Goal: Transaction & Acquisition: Purchase product/service

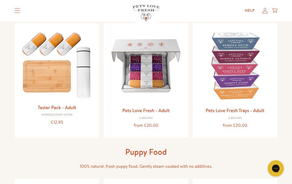
scroll to position [60, 0]
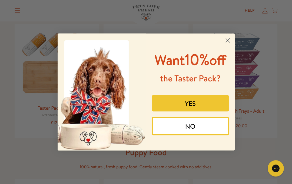
click at [228, 40] on circle "Close dialog" at bounding box center [227, 40] width 9 height 9
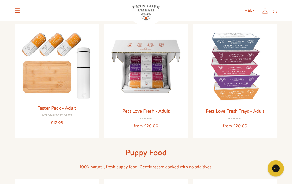
scroll to position [59, 0]
click at [233, 113] on link "Pets Love Fresh Trays - Adult" at bounding box center [235, 110] width 59 height 7
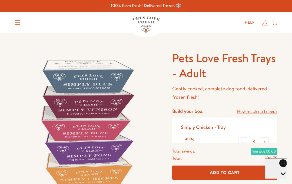
click at [276, 180] on div "Open gorgias live chat" at bounding box center [284, 183] width 32 height 7
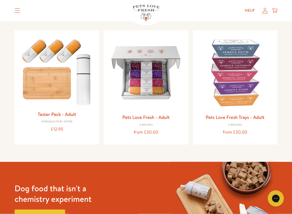
scroll to position [53, 0]
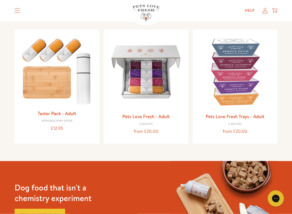
click at [148, 118] on link "Pets Love Fresh - Adult" at bounding box center [145, 116] width 47 height 7
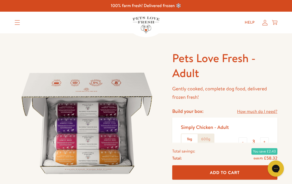
click at [188, 139] on label "1kg" at bounding box center [190, 139] width 16 height 10
click at [0, 0] on input "1kg" at bounding box center [0, 0] width 0 height 0
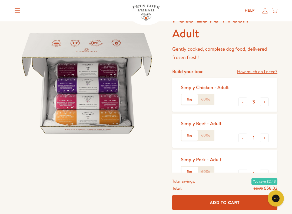
scroll to position [44, 0]
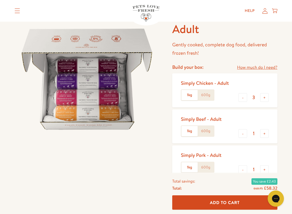
click at [187, 134] on label "1kg" at bounding box center [190, 131] width 16 height 10
click at [0, 0] on input "1kg" at bounding box center [0, 0] width 0 height 0
click at [186, 166] on label "1kg" at bounding box center [190, 167] width 16 height 10
click at [0, 0] on input "1kg" at bounding box center [0, 0] width 0 height 0
click at [278, 108] on div "Simply Chicken - Adult 1kg 600g - 3 + Simply Beef - Adult 1kg 600g - 1 + Simply…" at bounding box center [225, 144] width 105 height 142
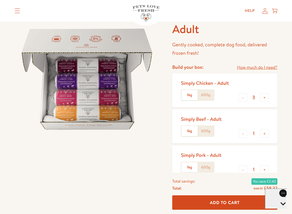
click at [268, 99] on button "+" at bounding box center [265, 97] width 9 height 9
click at [265, 96] on button "+" at bounding box center [265, 97] width 9 height 9
type input "5"
click at [268, 136] on button "+" at bounding box center [265, 133] width 9 height 9
click at [266, 136] on button "+" at bounding box center [265, 133] width 9 height 9
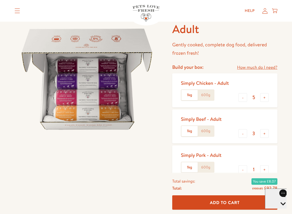
click at [268, 136] on button "+" at bounding box center [265, 133] width 9 height 9
type input "5"
click at [267, 172] on button "+" at bounding box center [265, 169] width 9 height 9
click at [266, 172] on button "+" at bounding box center [265, 169] width 9 height 9
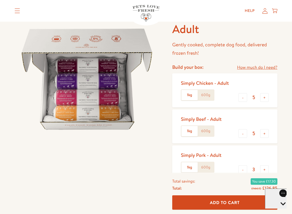
click at [268, 171] on button "+" at bounding box center [265, 169] width 9 height 9
type input "5"
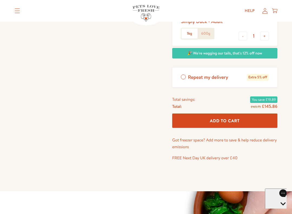
scroll to position [212, 0]
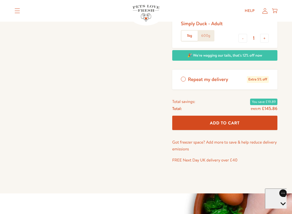
click at [181, 79] on label "Repeat my delivery Extra 5% off" at bounding box center [225, 80] width 105 height 20
click at [0, 0] on input "Repeat my delivery Extra 5% off" at bounding box center [0, 0] width 0 height 0
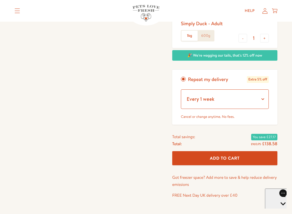
click at [262, 99] on select "Every 1 week Every 2 weeks Every 3 weeks Every 5 weeks Every 7 weeks Every 11 w…" at bounding box center [225, 98] width 88 height 19
click at [262, 98] on select "Every 1 week Every 2 weeks Every 3 weeks Every 5 weeks Every 7 weeks Every 11 w…" at bounding box center [225, 98] width 88 height 19
select select "Every 5 weeks"
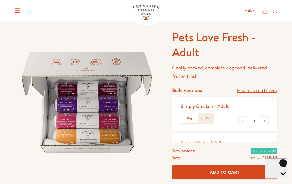
scroll to position [0, 0]
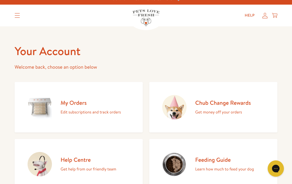
scroll to position [7, 0]
click at [76, 105] on h2 "My Orders" at bounding box center [91, 102] width 60 height 7
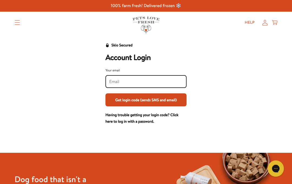
click at [124, 84] on input "Your email" at bounding box center [146, 82] width 74 height 6
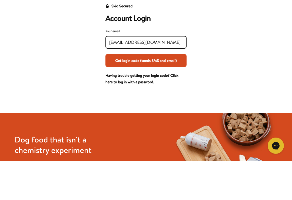
type input "Moiracurrie@ymail.com"
click at [171, 93] on button "Get login code (sends SMS and email)" at bounding box center [146, 99] width 81 height 13
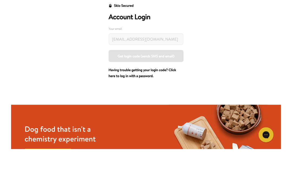
scroll to position [39, 0]
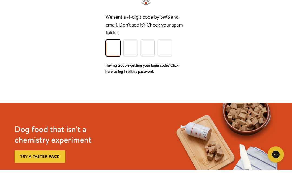
type input "9"
type input "8"
type input "2"
type input "9"
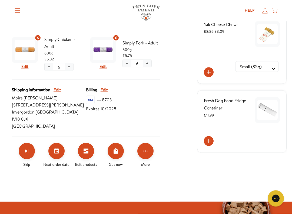
scroll to position [123, 0]
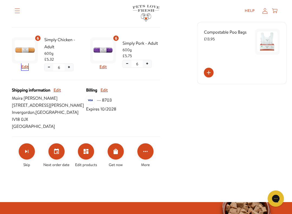
click at [25, 70] on button "Edit" at bounding box center [24, 66] width 7 height 7
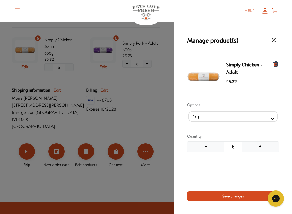
click at [192, 180] on div "Simply Chicken - Adult £5.32 Options 1kg 600g Quantity − 6 +" at bounding box center [233, 125] width 92 height 132
click at [191, 180] on div "Simply Chicken - Adult £5.32 Options 1kg 600g Quantity − 6 +" at bounding box center [233, 125] width 92 height 132
click at [191, 15] on div "Help My account Cart" at bounding box center [221, 10] width 114 height 11
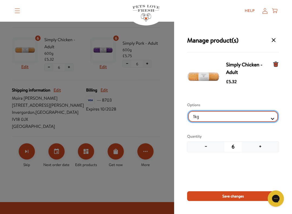
click at [270, 121] on Selector "1kg 600g" at bounding box center [233, 116] width 90 height 11
select Selector "3d2f8606-c7fc-44ec-bd67-352212e62111"
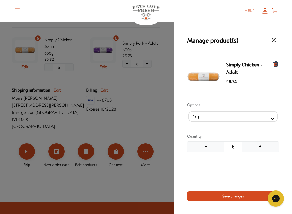
click at [165, 44] on div "Manage product(s) Simply Chicken - Adult £8.74 Options 1kg 600g Quantity − 6 + …" at bounding box center [146, 107] width 292 height 214
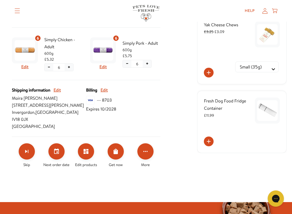
click at [167, 30] on div "Next on Aug 27, 2025 Every 4 weeks £66.42 £62.43 ( 12 items ) Volume discount a…" at bounding box center [86, 68] width 162 height 213
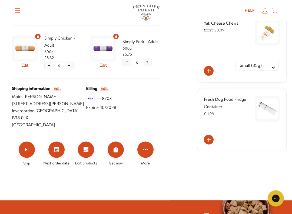
scroll to position [122, 0]
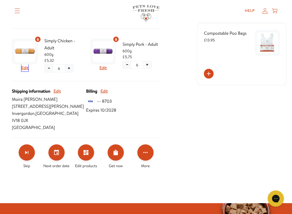
click at [24, 71] on button "Edit" at bounding box center [24, 67] width 7 height 7
select Selector "6a97c128-6f91-4435-b7db-1695431b5308"
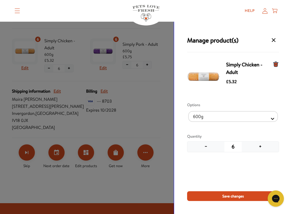
click at [202, 22] on div "Manage product(s) Simply Chicken - Adult £5.32 Options 1kg 600g Quantity − 6 + …" at bounding box center [233, 118] width 118 height 192
click at [99, 17] on details "Shop All About Reviews Expert Advice My account" at bounding box center [72, 11] width 114 height 14
click at [154, 116] on div "Manage product(s) Simply Chicken - Adult £5.32 Options 1kg 600g Quantity − 6 + …" at bounding box center [146, 107] width 292 height 214
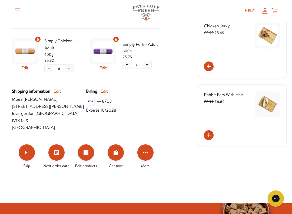
click at [117, 155] on icon "Order Now" at bounding box center [116, 152] width 4 height 5
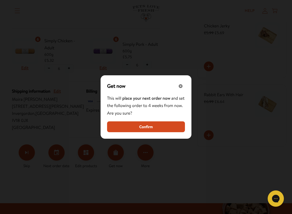
click at [179, 90] on div "Close" at bounding box center [181, 86] width 8 height 8
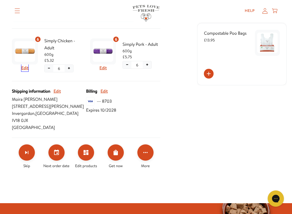
click at [27, 71] on button "Edit" at bounding box center [24, 67] width 7 height 7
select Selector "6a97c128-6f91-4435-b7db-1695431b5308"
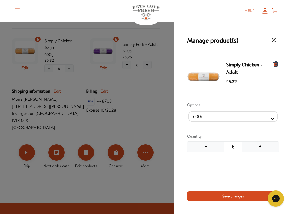
click at [161, 183] on div "Manage product(s) Simply Chicken - Adult £5.32 Options 1kg 600g Quantity − 6 + …" at bounding box center [146, 107] width 292 height 214
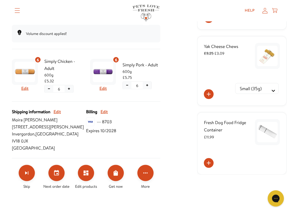
scroll to position [102, 0]
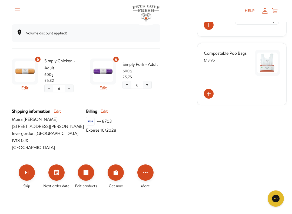
click at [60, 95] on div "6 Edit Simply Chicken - Adult 600g £5.32 − 6 +" at bounding box center [47, 74] width 70 height 39
click at [51, 77] on span "600g" at bounding box center [63, 74] width 38 height 6
click at [52, 71] on span "Simply Chicken - Adult" at bounding box center [63, 64] width 38 height 14
click at [49, 77] on span "600g" at bounding box center [63, 74] width 38 height 6
click at [123, 80] on span "£5.75" at bounding box center [127, 77] width 9 height 6
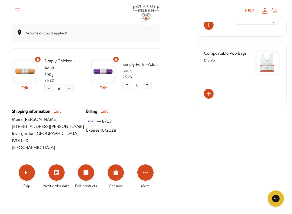
click at [128, 74] on span "600g" at bounding box center [142, 71] width 38 height 6
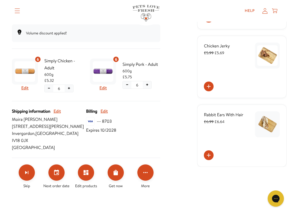
click at [146, 176] on icon "Click for more options" at bounding box center [145, 172] width 6 height 6
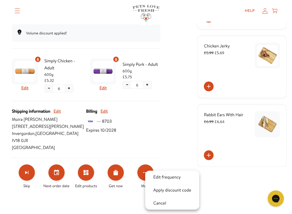
click at [165, 151] on div at bounding box center [146, 107] width 292 height 214
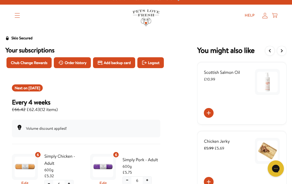
scroll to position [0, 0]
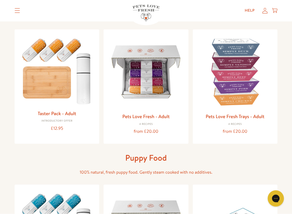
scroll to position [53, 0]
click at [145, 123] on div "4 Recipes" at bounding box center [146, 123] width 76 height 3
click at [147, 119] on link "Pets Love Fresh - Adult" at bounding box center [145, 116] width 47 height 7
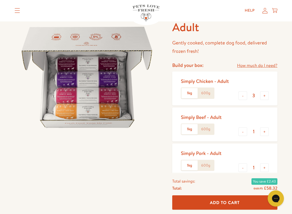
scroll to position [48, 0]
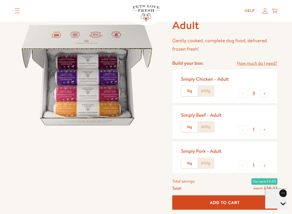
click at [265, 94] on button "+" at bounding box center [265, 93] width 9 height 9
type input "4"
click at [265, 131] on button "+" at bounding box center [265, 129] width 9 height 9
click at [268, 130] on button "+" at bounding box center [265, 129] width 9 height 9
click at [269, 130] on button "+" at bounding box center [265, 129] width 9 height 9
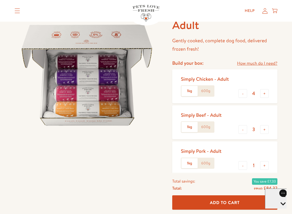
type input "4"
click at [266, 166] on button "+" at bounding box center [265, 165] width 9 height 9
click at [268, 164] on button "+" at bounding box center [265, 165] width 9 height 9
click at [268, 161] on button "+" at bounding box center [265, 165] width 9 height 9
type input "4"
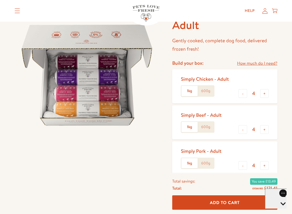
click at [267, 92] on button "+" at bounding box center [265, 93] width 9 height 9
type input "5"
click at [268, 165] on button "+" at bounding box center [265, 165] width 9 height 9
type input "5"
click at [241, 129] on button "-" at bounding box center [243, 129] width 9 height 9
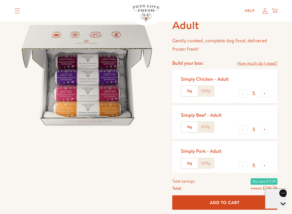
click at [240, 128] on button "-" at bounding box center [243, 129] width 9 height 9
type input "2"
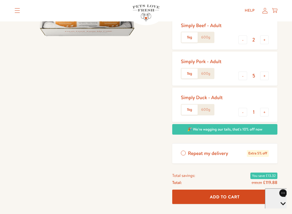
scroll to position [138, 0]
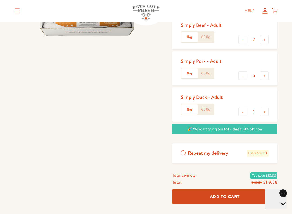
click at [181, 152] on label "Repeat my delivery Extra 5% off" at bounding box center [225, 153] width 105 height 20
click at [0, 0] on input "Repeat my delivery Extra 5% off" at bounding box center [0, 0] width 0 height 0
